Goal: Navigation & Orientation: Go to known website

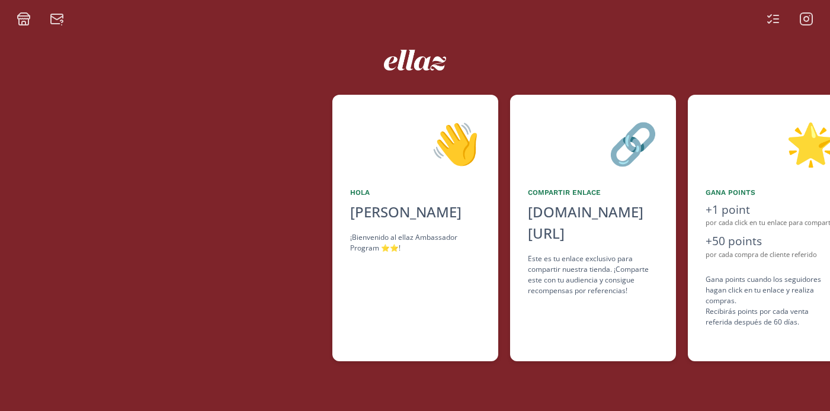
scroll to position [0, 711]
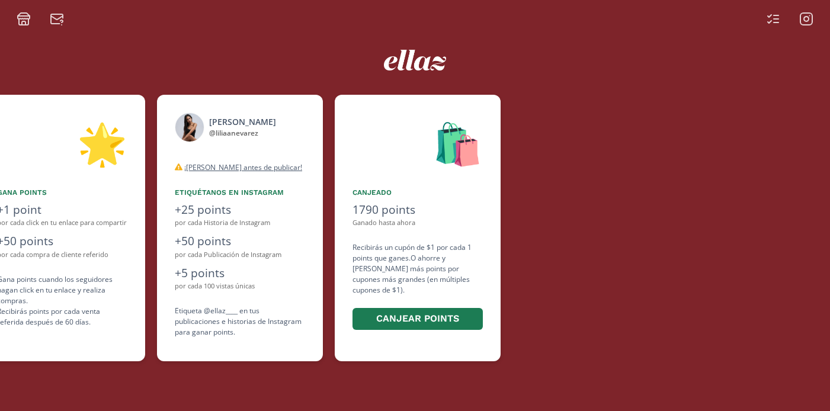
scroll to position [0, 711]
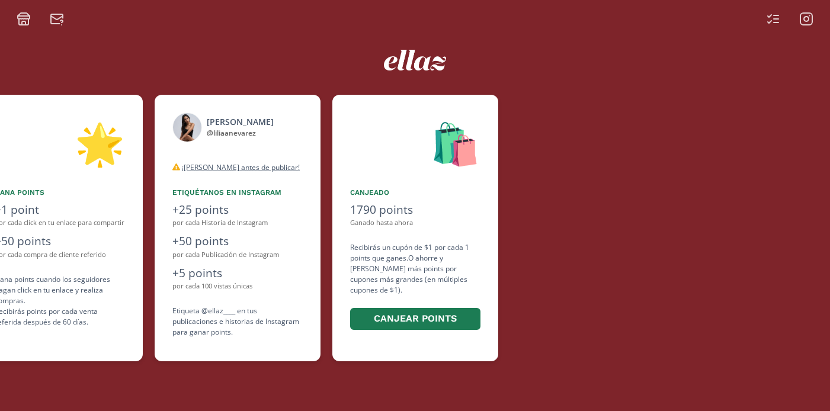
click at [805, 19] on icon at bounding box center [806, 19] width 14 height 14
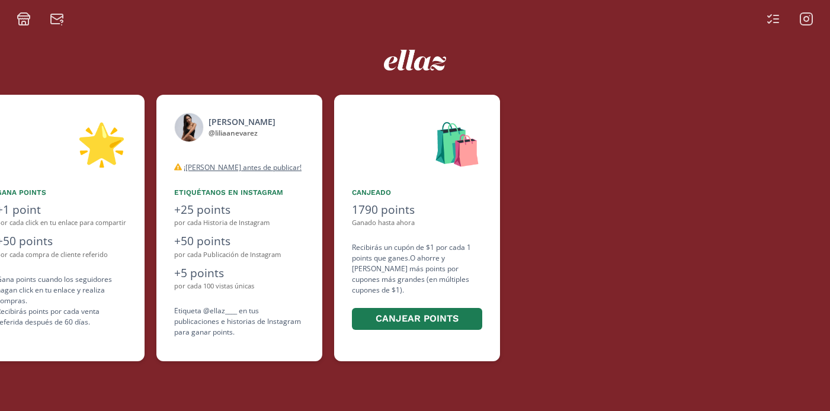
scroll to position [0, 711]
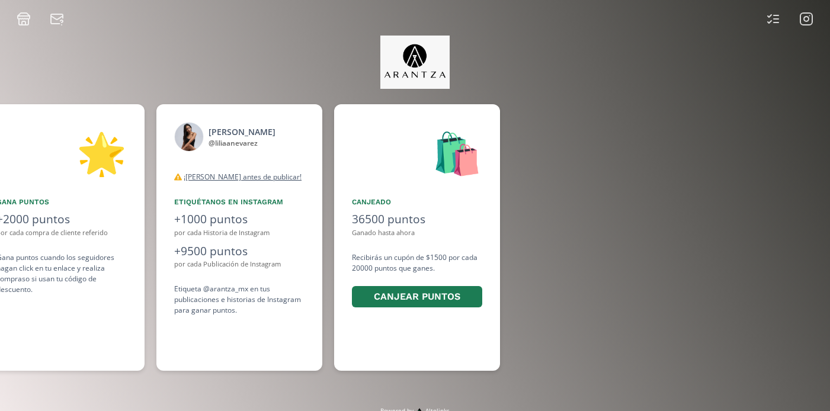
scroll to position [0, 888]
